Goal: Task Accomplishment & Management: Manage account settings

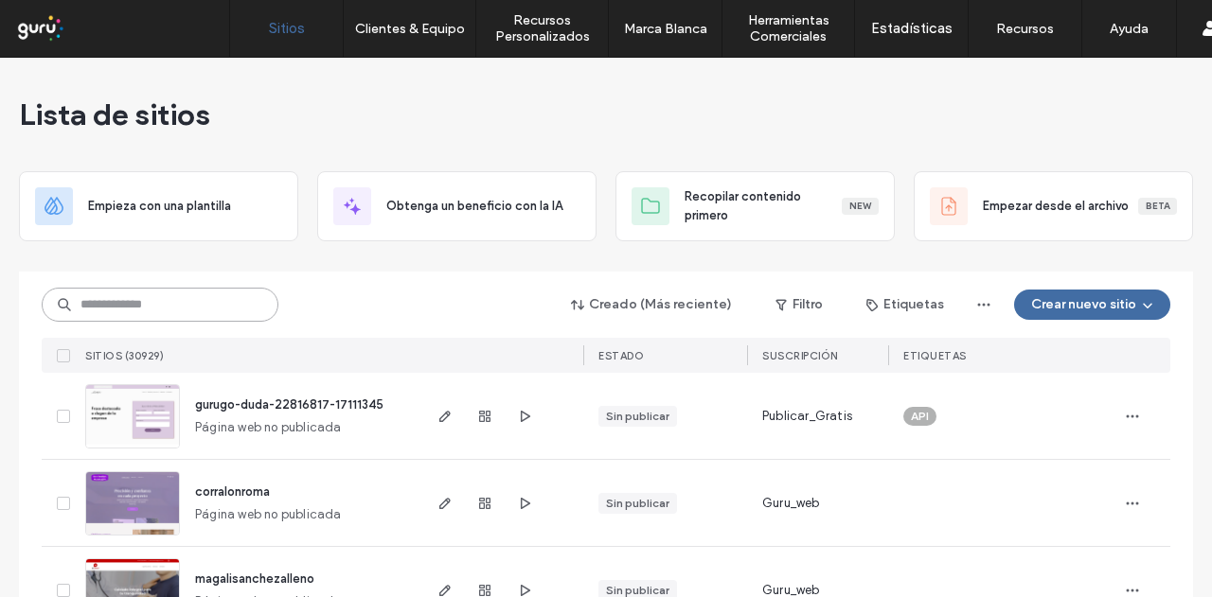
click at [183, 317] on input at bounding box center [160, 305] width 237 height 34
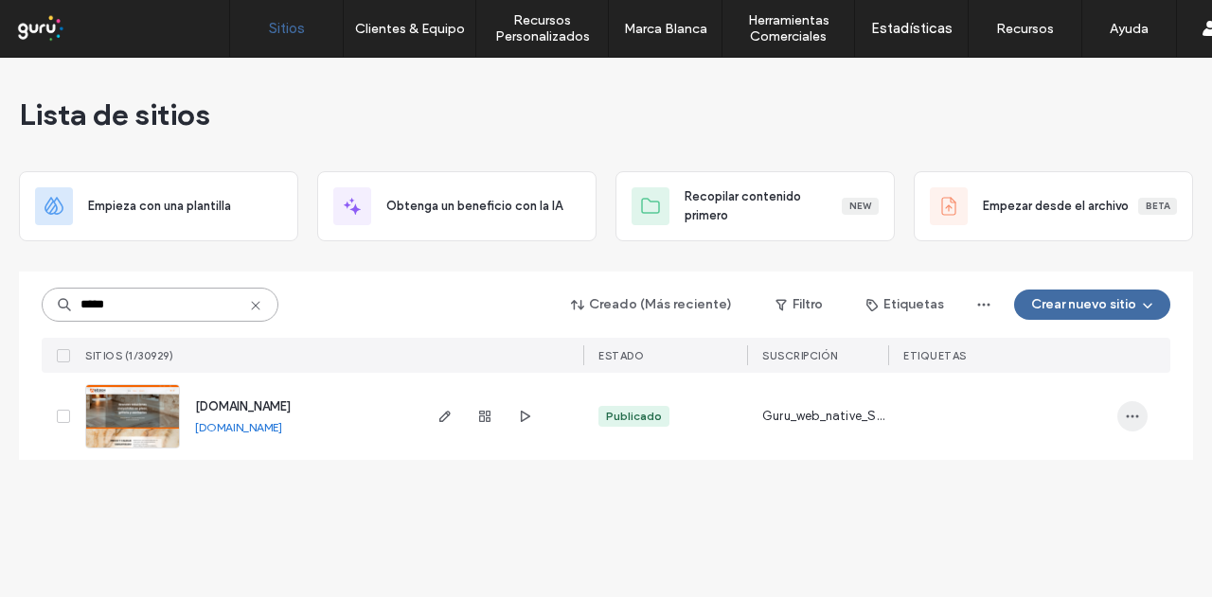
type input "*****"
click at [1132, 417] on use "button" at bounding box center [1133, 417] width 12 height 3
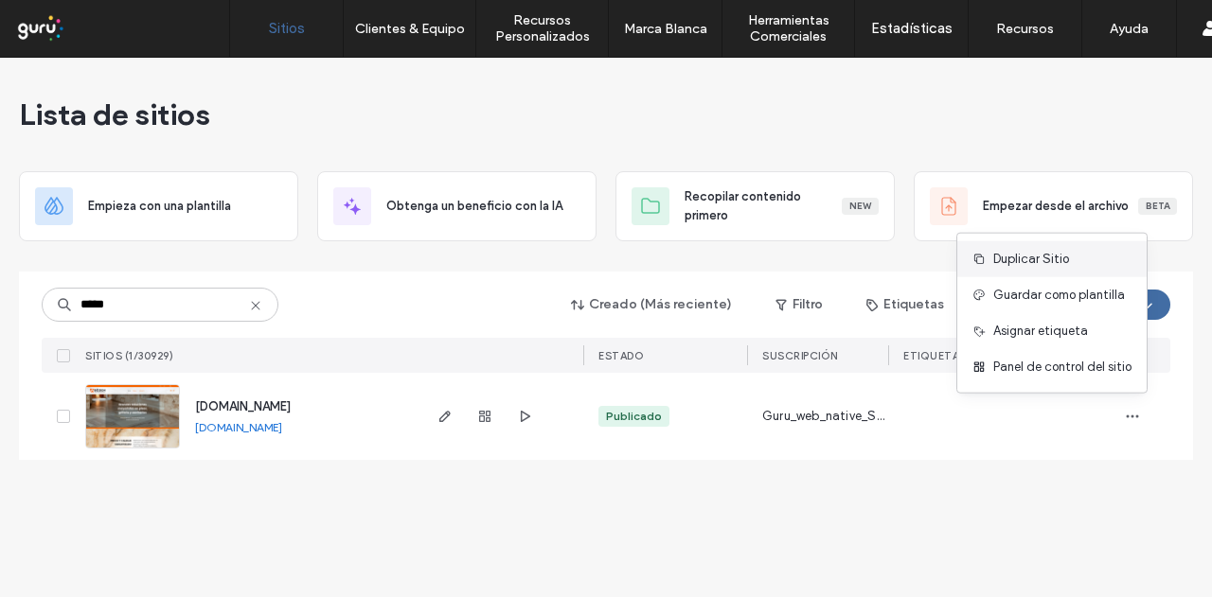
click at [1020, 261] on span "Duplicar Sitio" at bounding box center [1031, 259] width 76 height 19
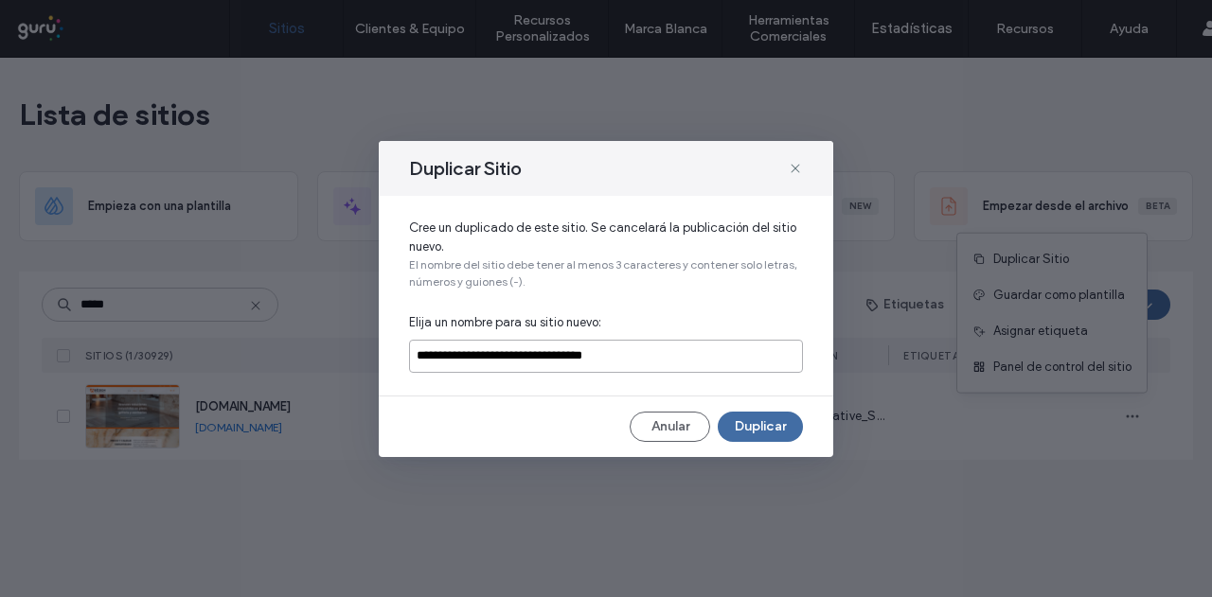
click at [497, 362] on input "**********" at bounding box center [606, 356] width 394 height 33
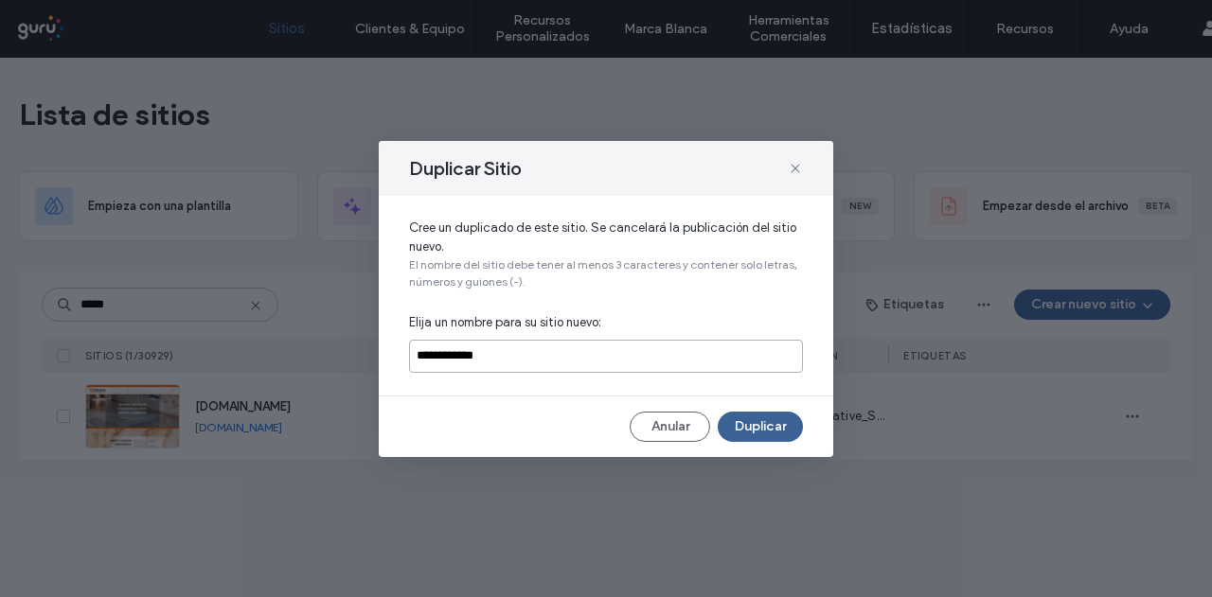
type input "**********"
click at [748, 423] on button "Duplicar" at bounding box center [760, 427] width 85 height 30
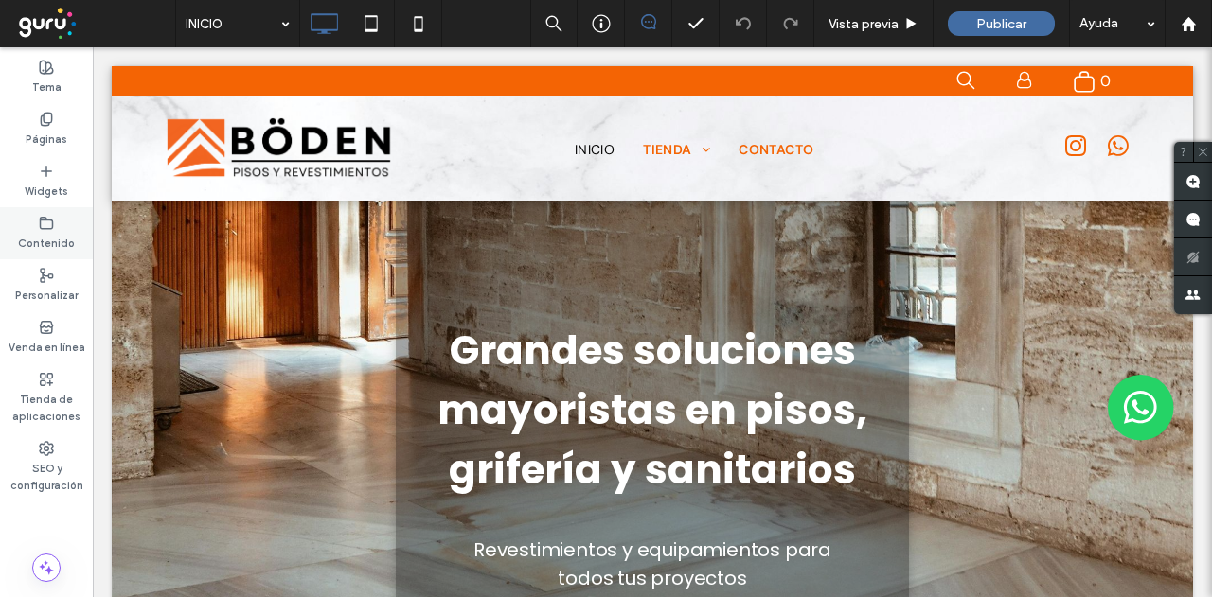
click at [39, 226] on icon at bounding box center [46, 223] width 15 height 15
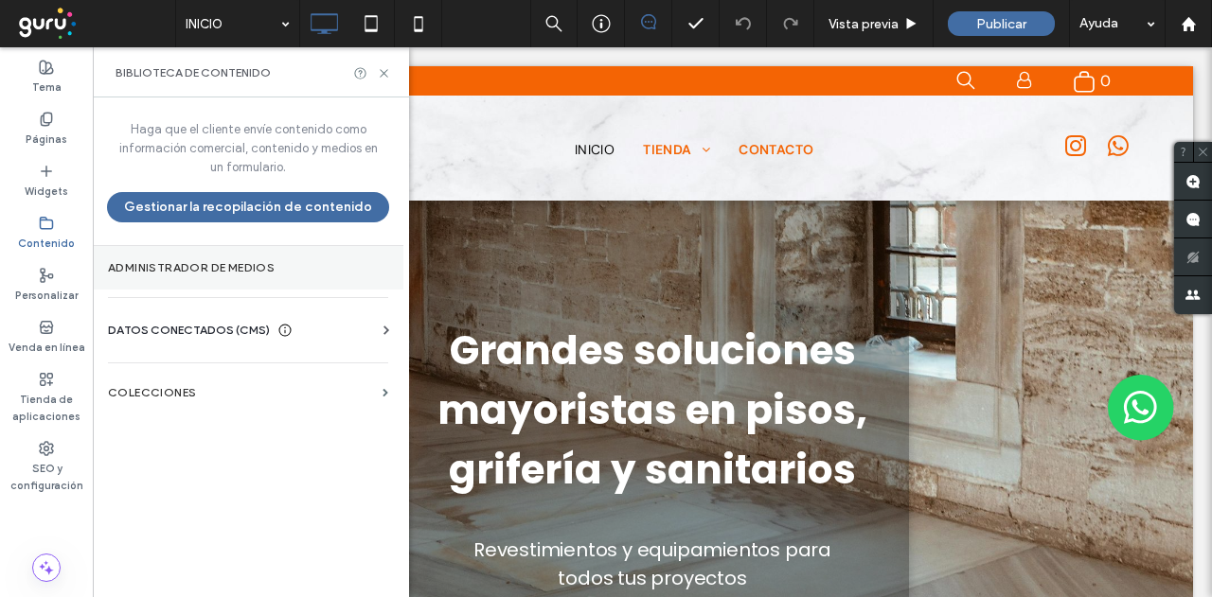
click at [208, 262] on label "Administrador de medios" at bounding box center [248, 267] width 280 height 13
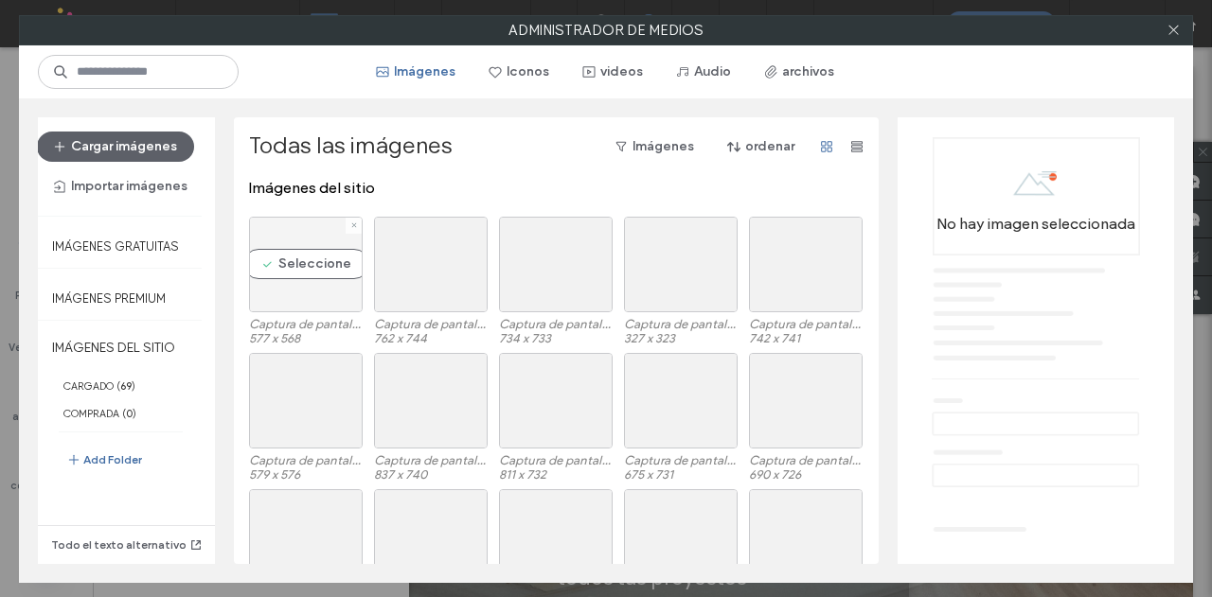
click at [290, 256] on div "Seleccione" at bounding box center [306, 265] width 114 height 96
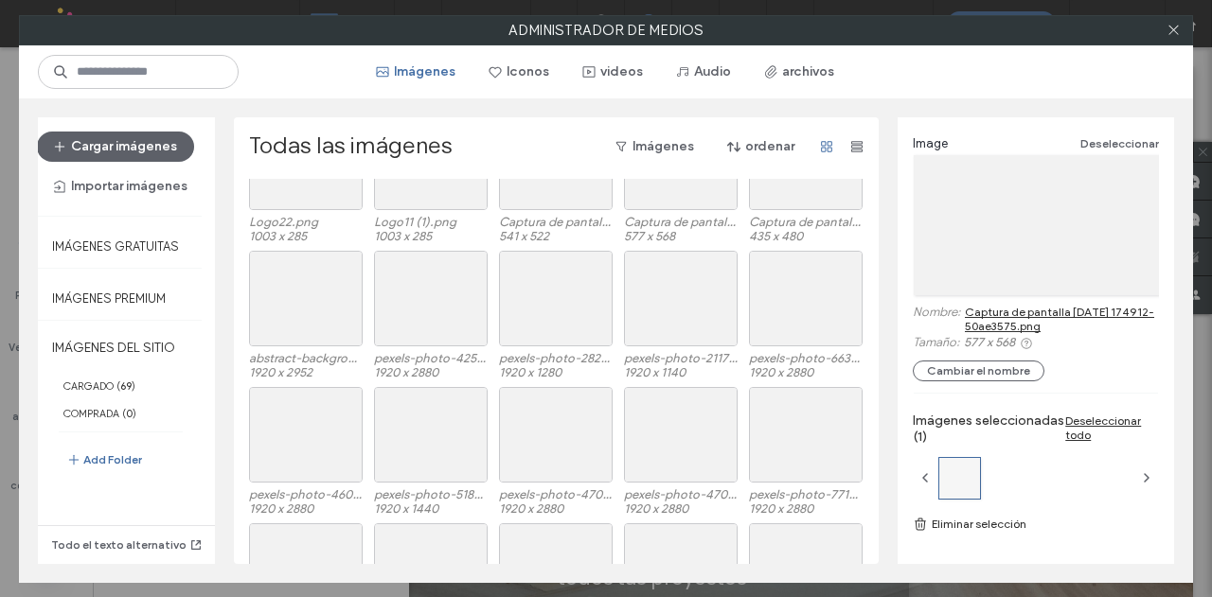
scroll to position [1579, 0]
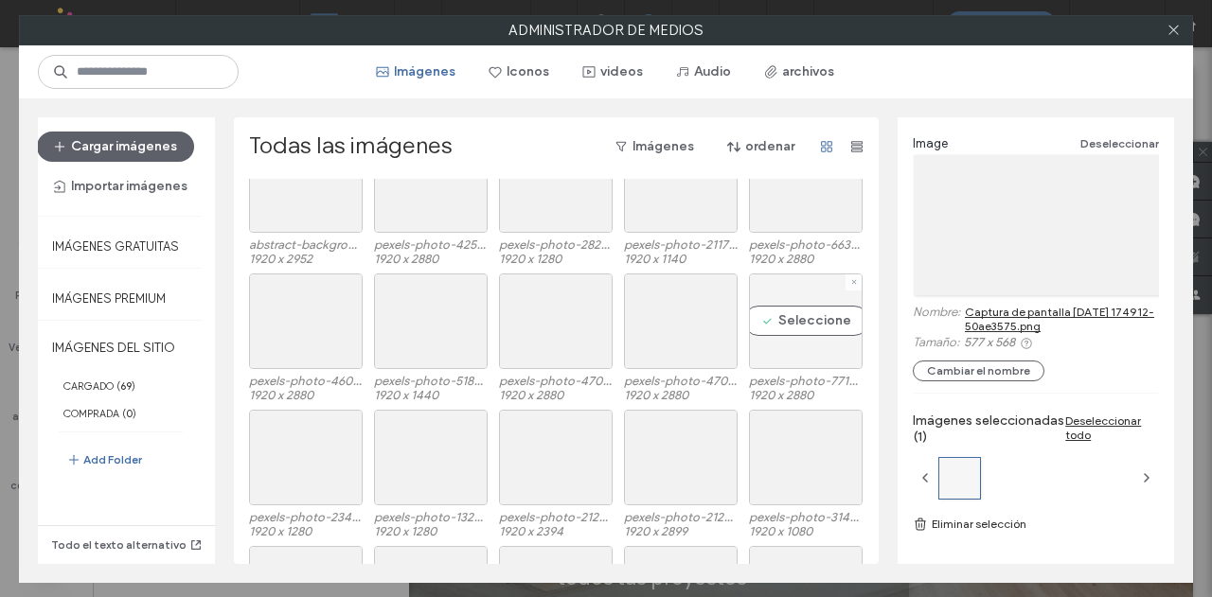
click at [800, 318] on div "Seleccione" at bounding box center [806, 322] width 114 height 96
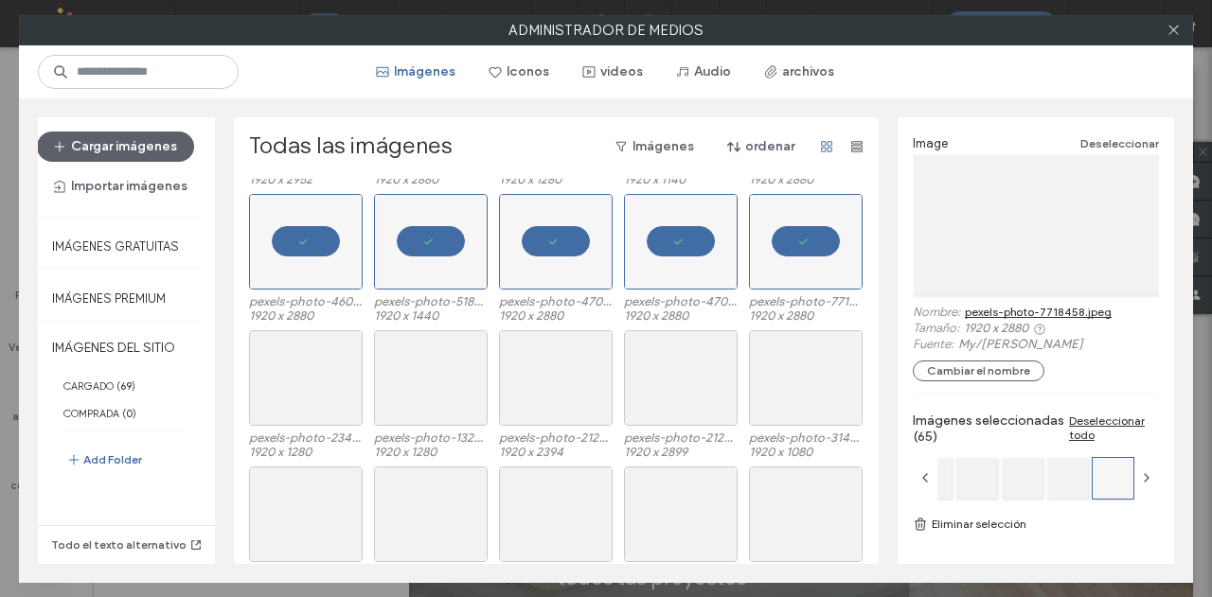
scroll to position [1958, 0]
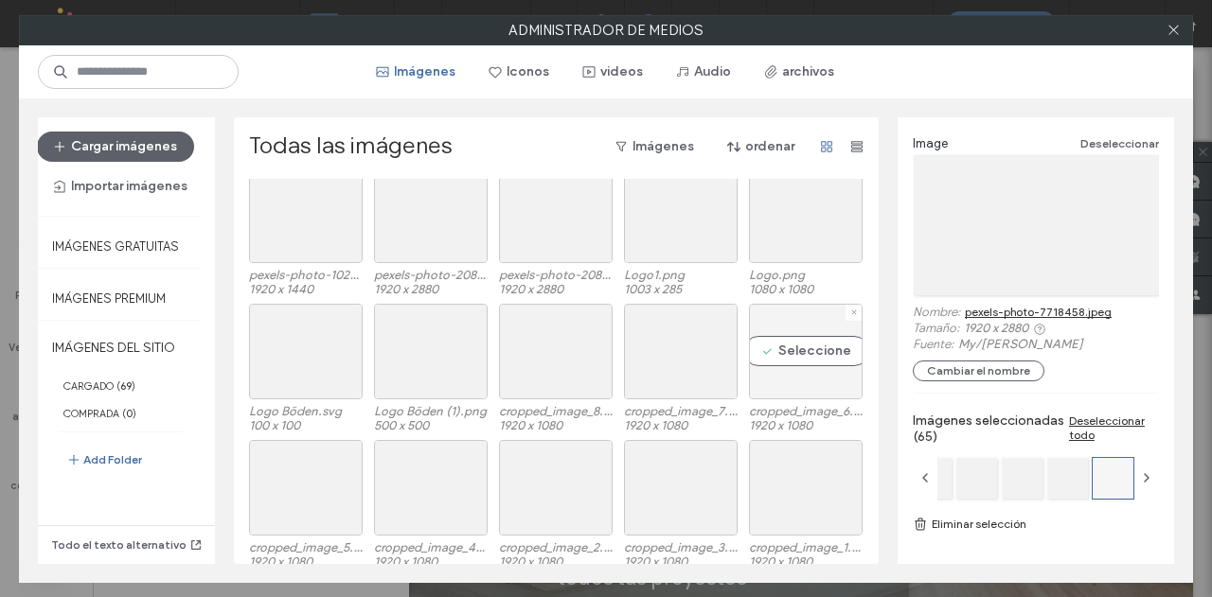
click at [809, 346] on div "Seleccione" at bounding box center [806, 352] width 114 height 96
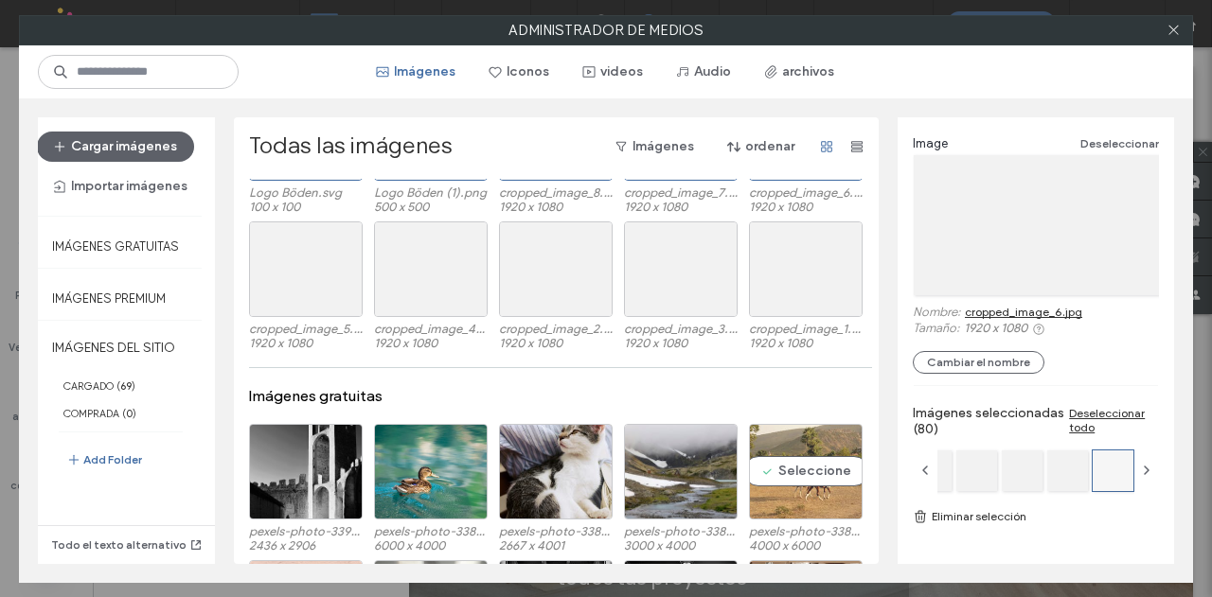
scroll to position [2119, 0]
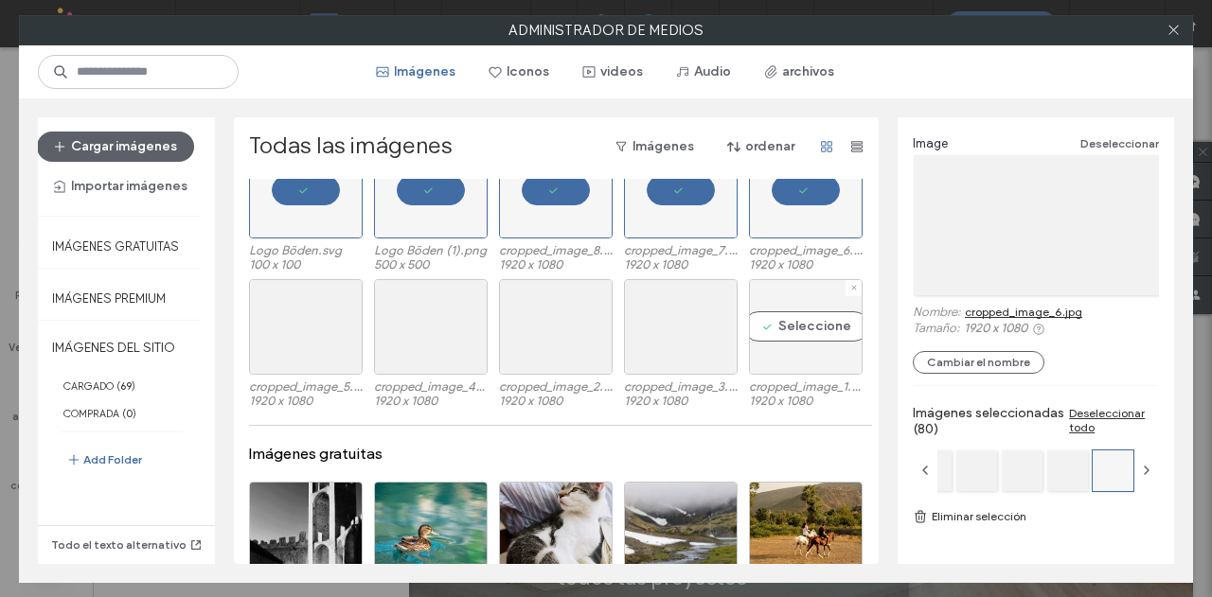
click at [807, 325] on div "Seleccione" at bounding box center [806, 327] width 114 height 96
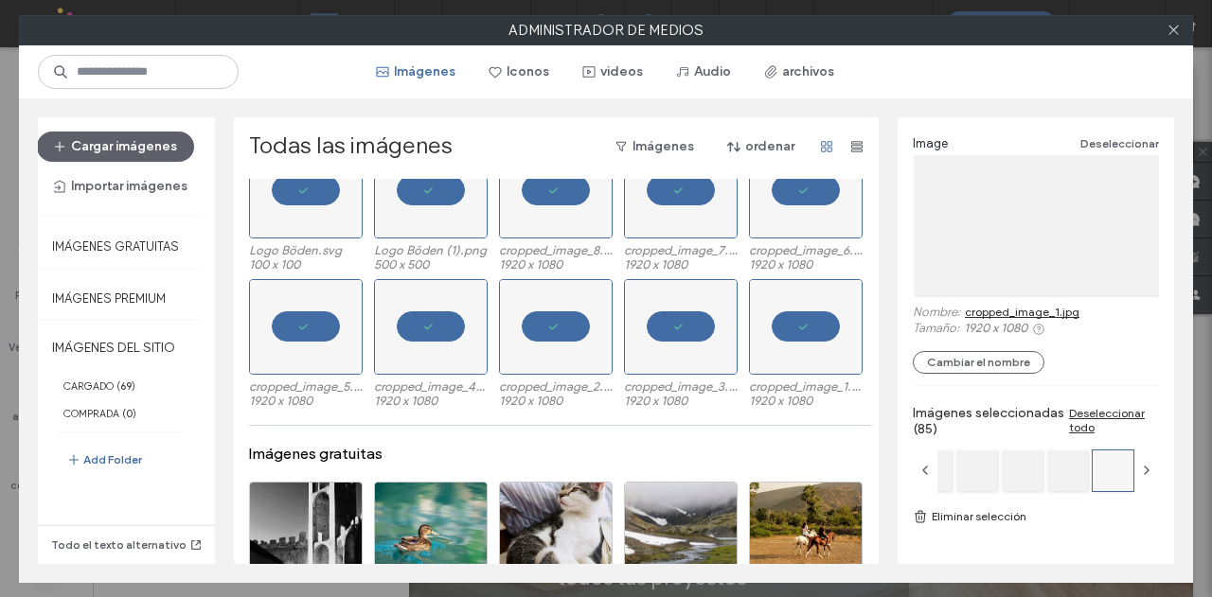
click at [956, 510] on link "Eliminar selección" at bounding box center [1036, 516] width 246 height 19
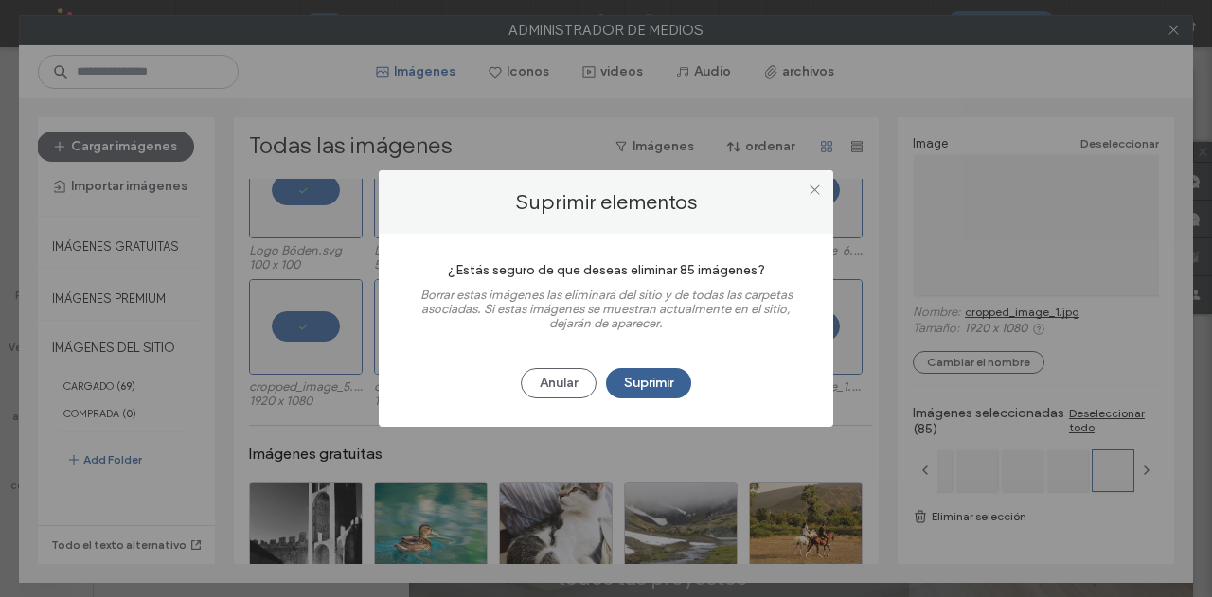
click at [642, 376] on button "Suprimir" at bounding box center [648, 383] width 85 height 30
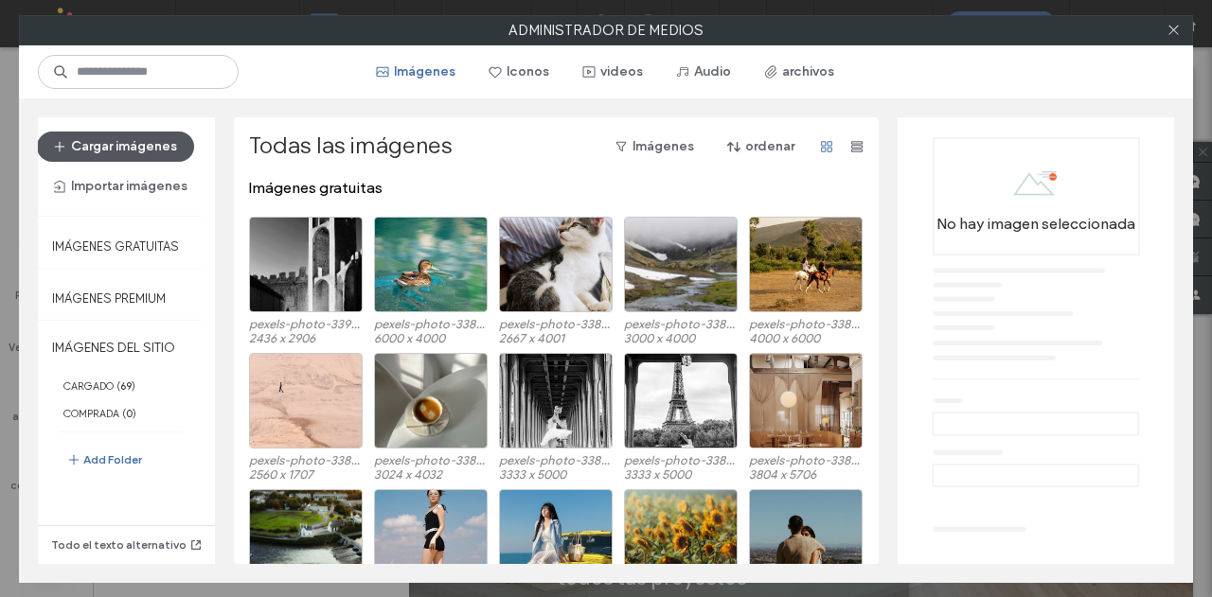
click at [106, 147] on button "Cargar imágenes" at bounding box center [115, 147] width 157 height 30
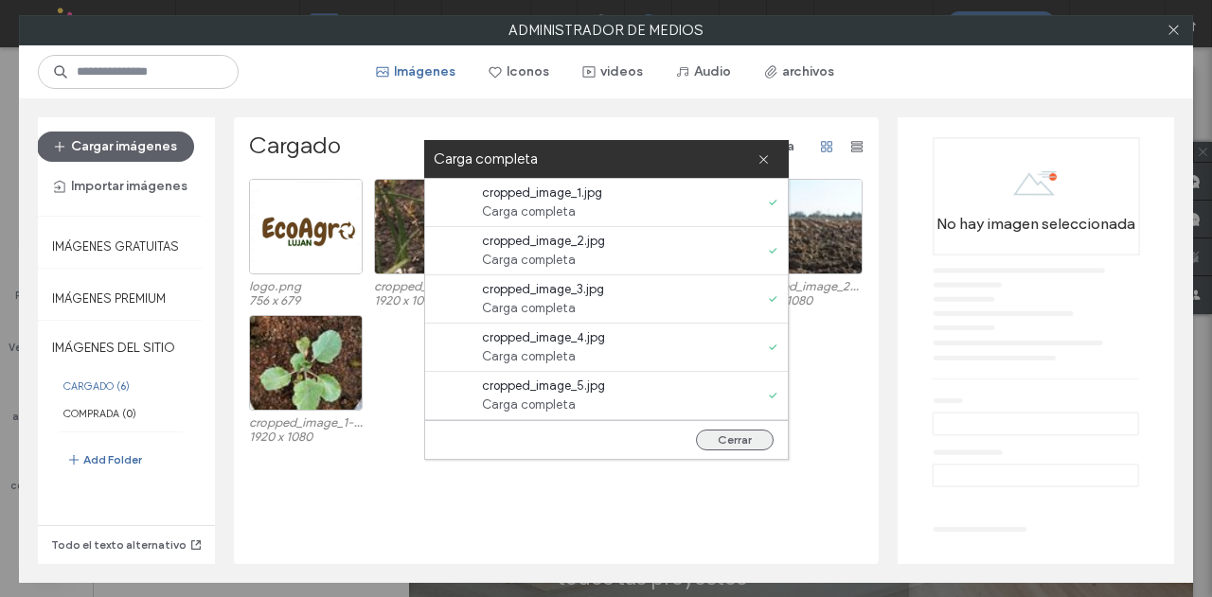
click at [731, 437] on button "Cerrar" at bounding box center [735, 440] width 78 height 21
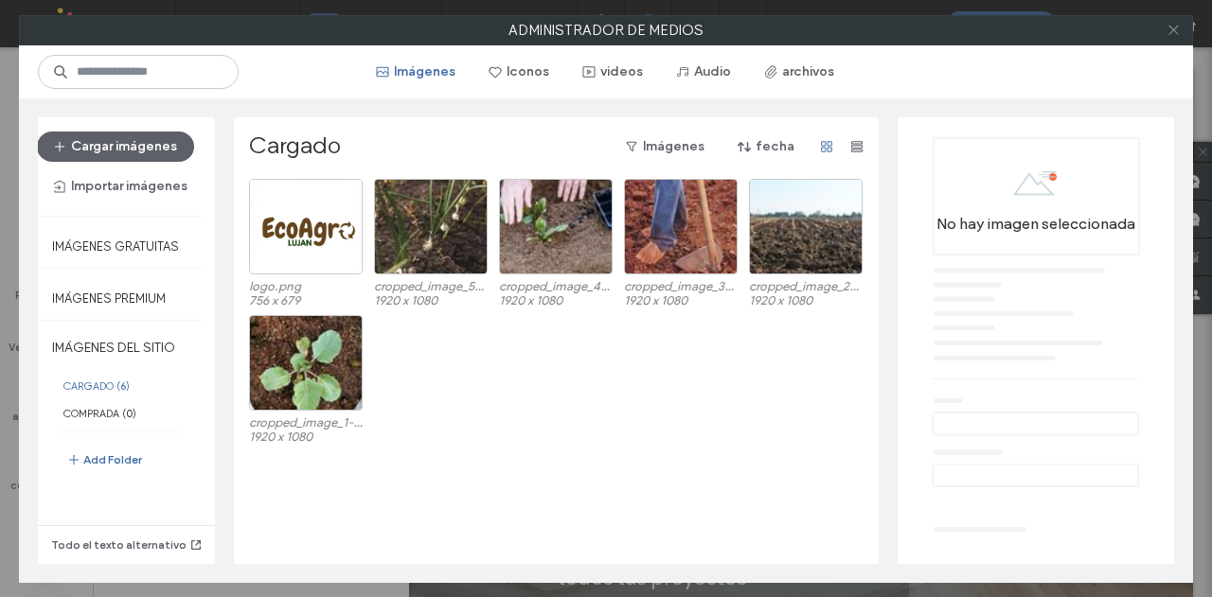
click at [1174, 29] on use at bounding box center [1172, 30] width 9 height 9
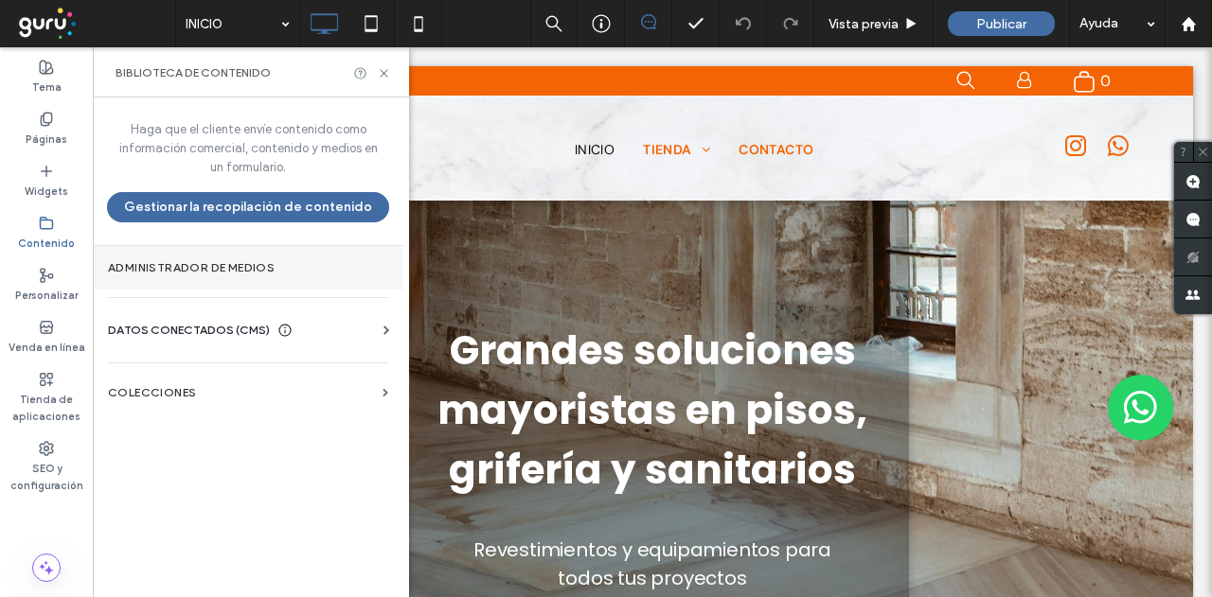
click at [161, 274] on section "Administrador de medios" at bounding box center [248, 268] width 311 height 44
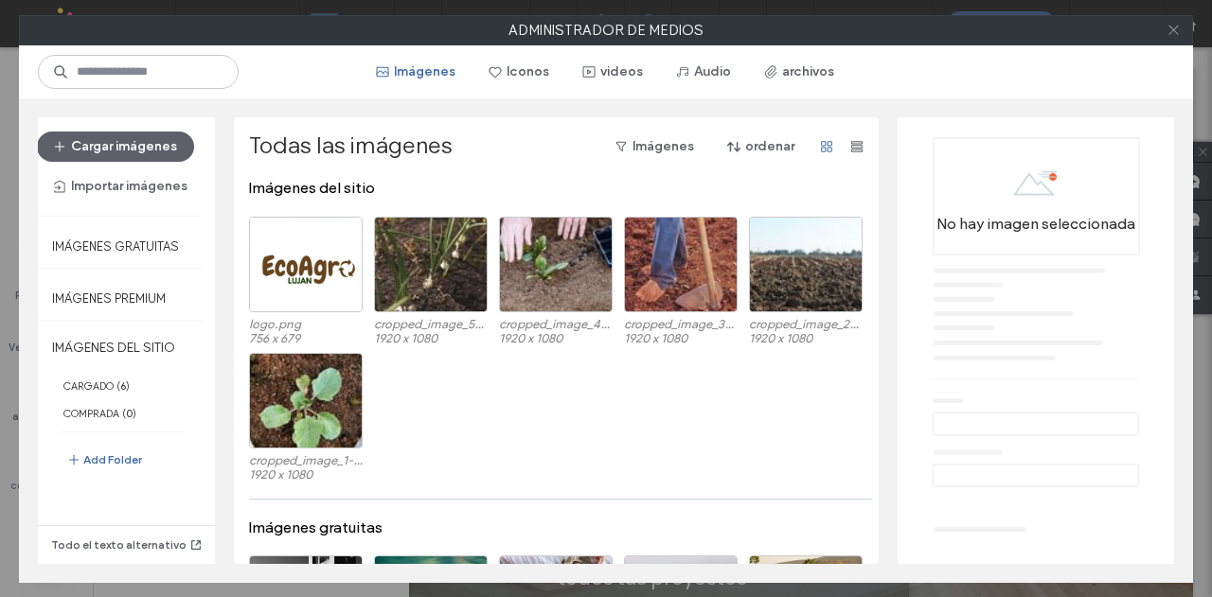
click at [1170, 27] on icon at bounding box center [1173, 30] width 14 height 14
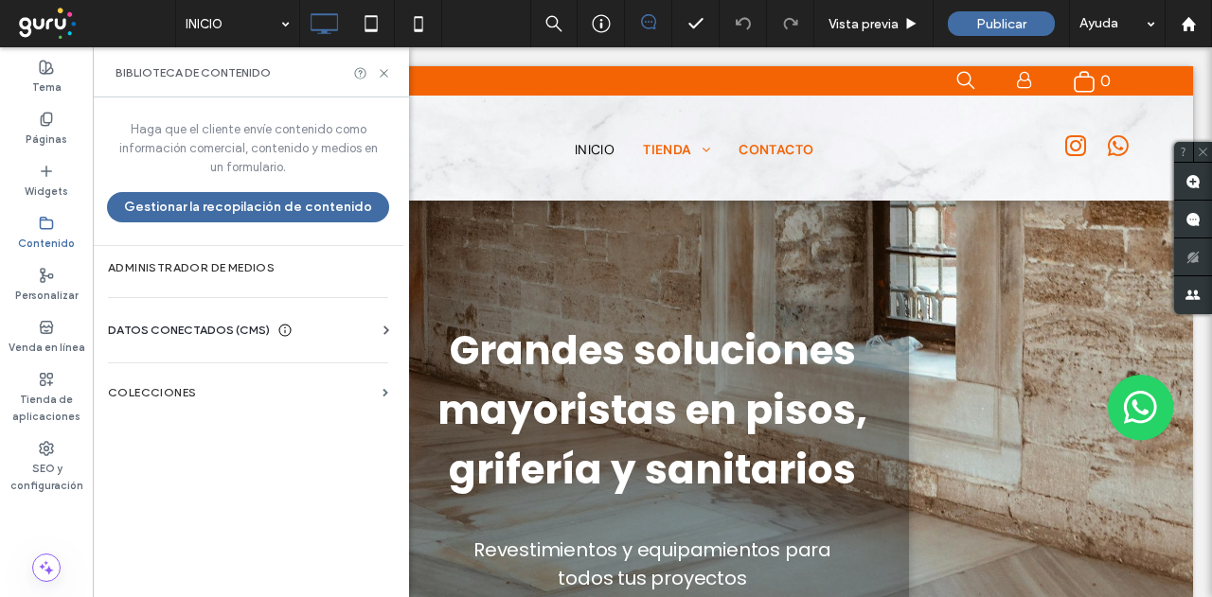
click at [134, 333] on span "DATOS CONECTADOS (CMS)" at bounding box center [189, 330] width 162 height 19
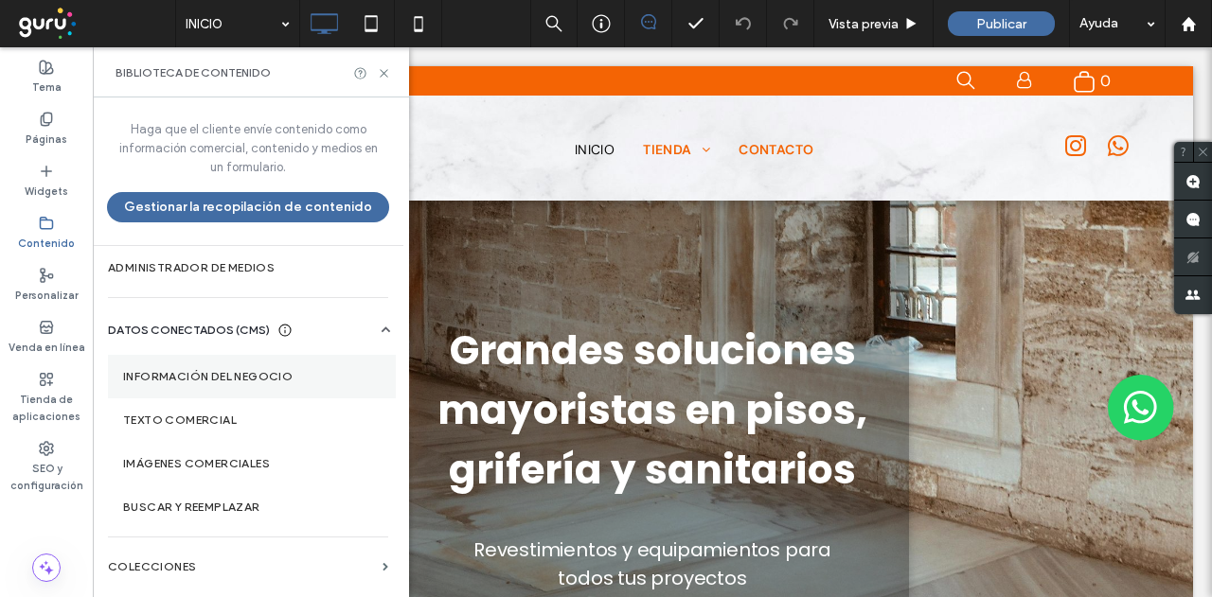
click at [174, 365] on section "Información del negocio" at bounding box center [252, 377] width 288 height 44
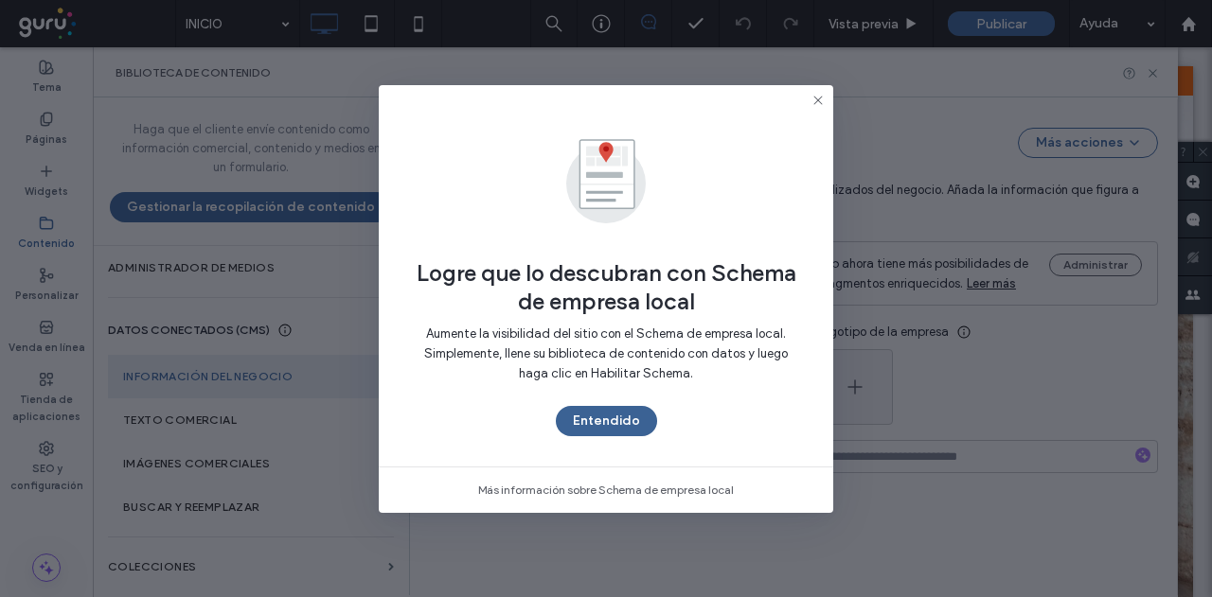
type input "**********"
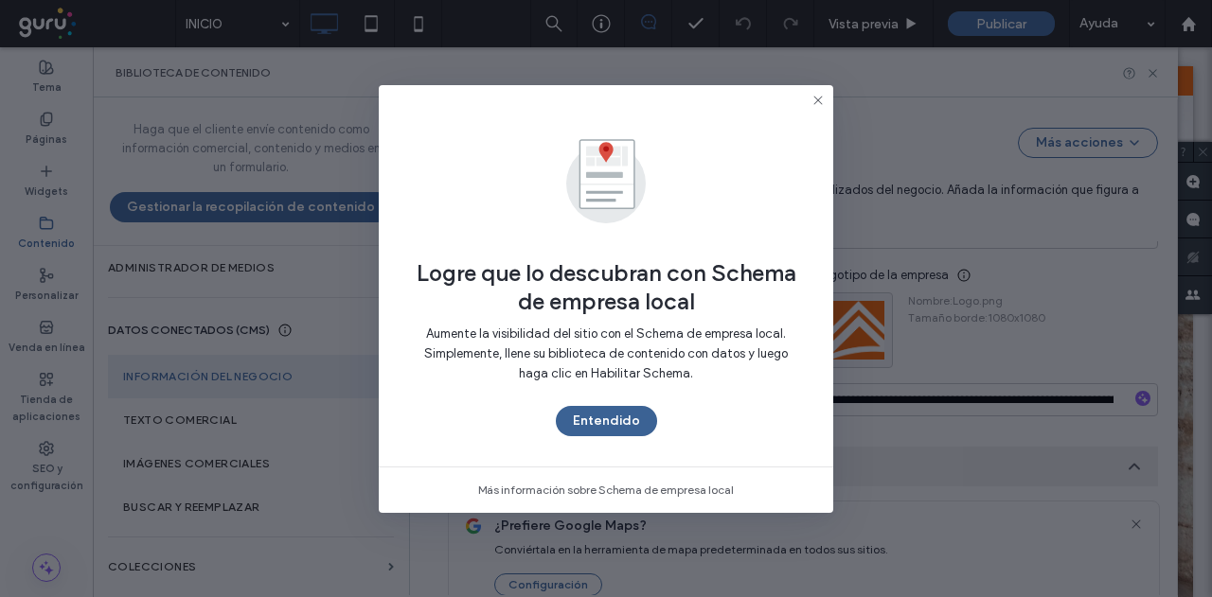
scroll to position [337, 0]
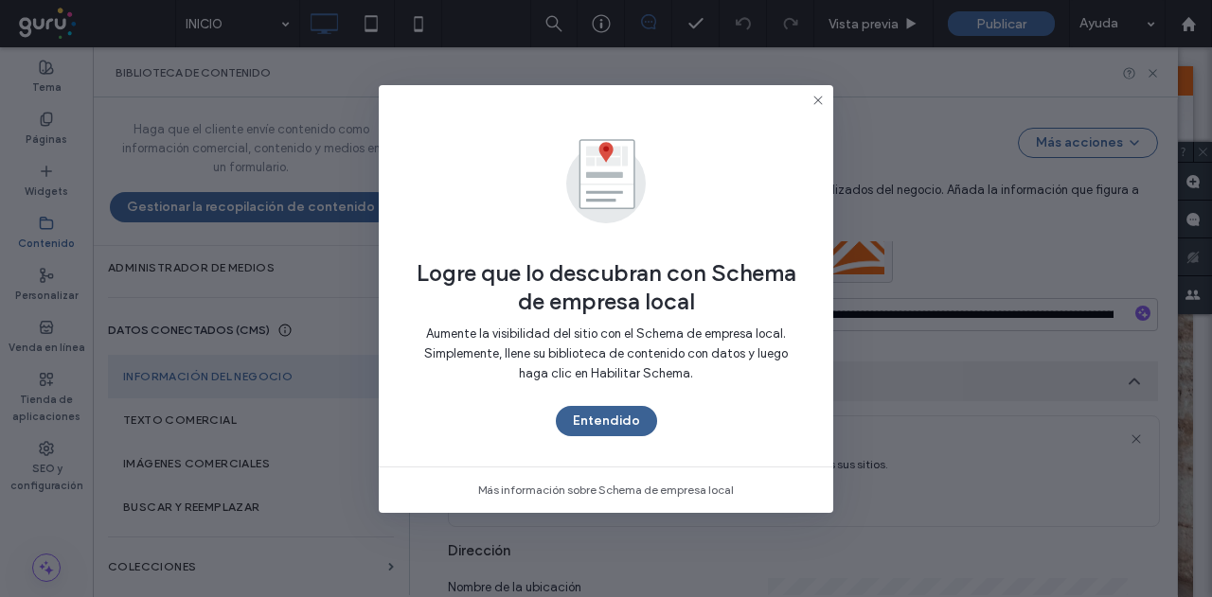
click at [608, 412] on button "Entendido" at bounding box center [606, 421] width 101 height 30
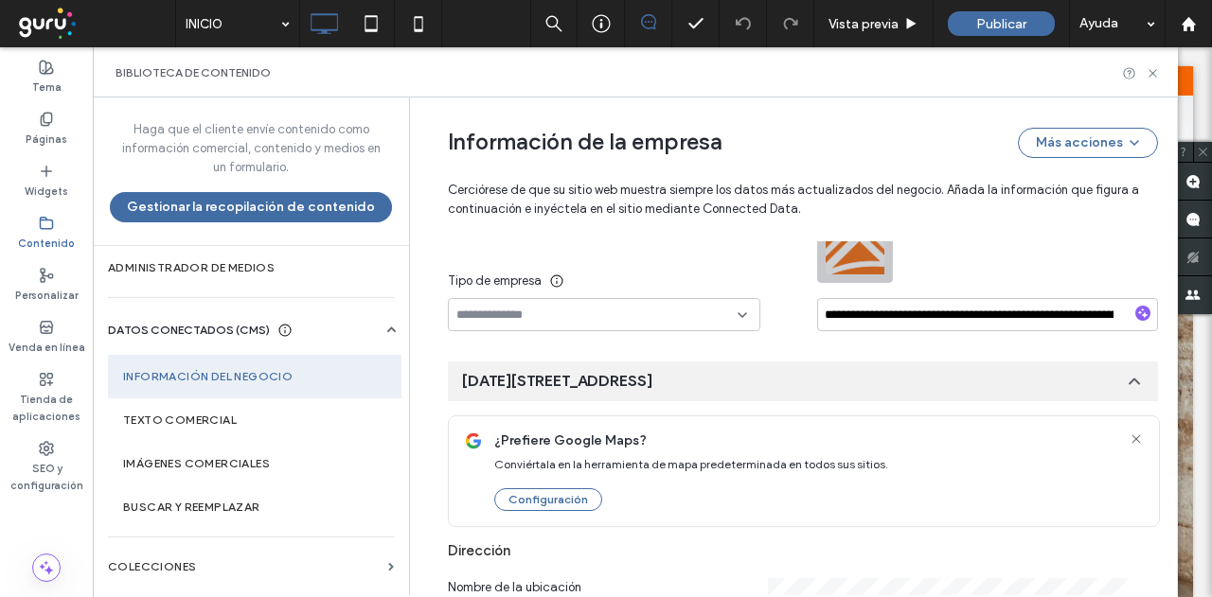
scroll to position [148, 0]
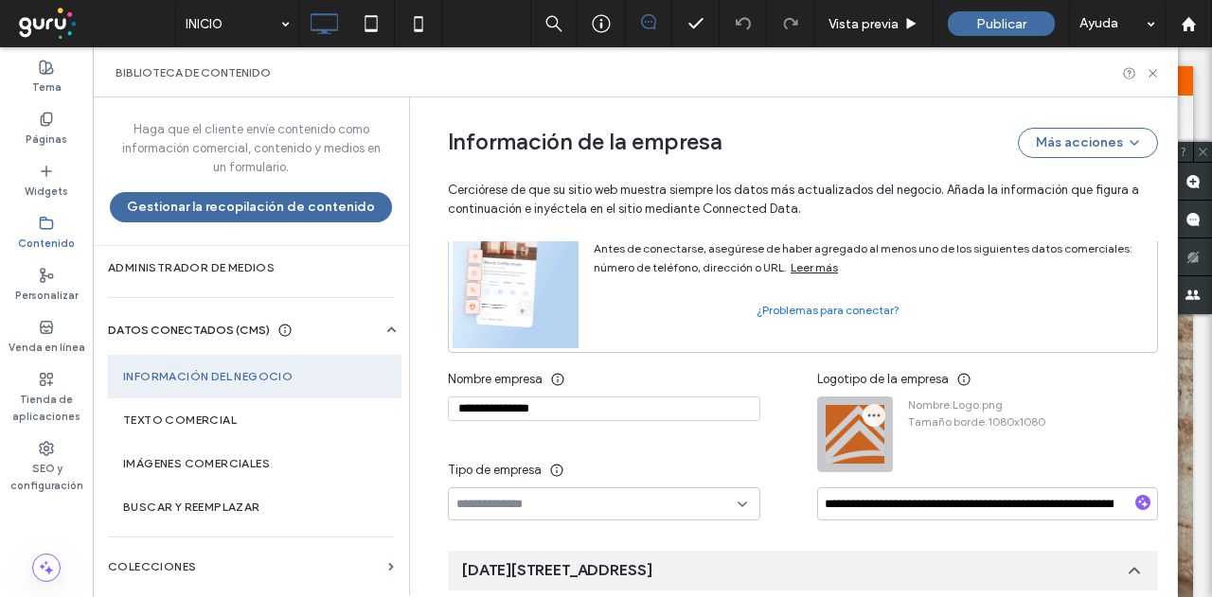
click at [866, 412] on icon "button" at bounding box center [873, 415] width 15 height 15
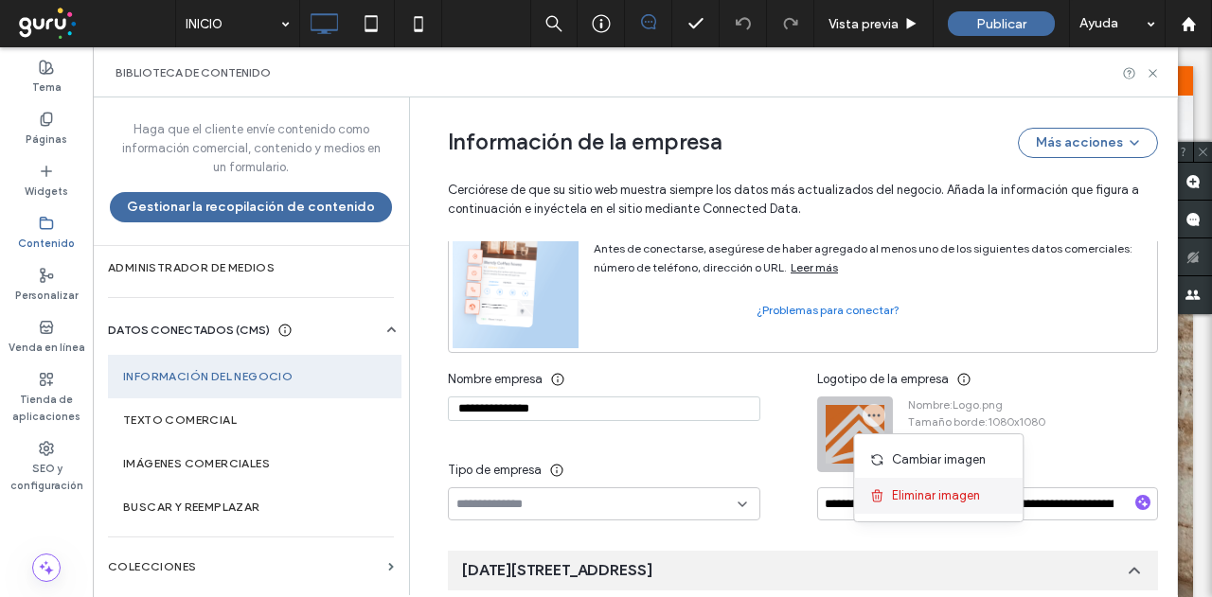
click at [946, 499] on span "Eliminar imagen" at bounding box center [936, 496] width 88 height 19
